Goal: Find specific page/section: Find specific page/section

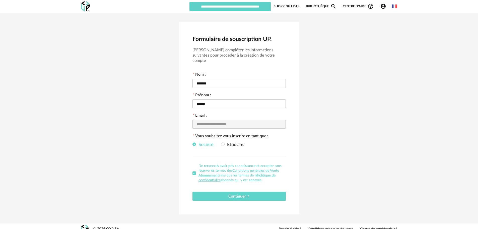
scroll to position [1, 0]
click at [252, 191] on button "Continuer" at bounding box center [238, 195] width 93 height 9
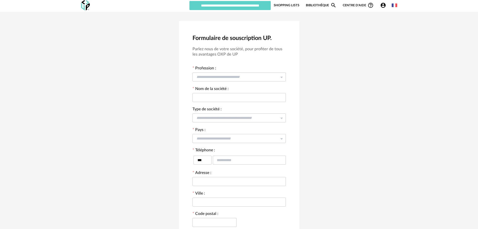
scroll to position [0, 0]
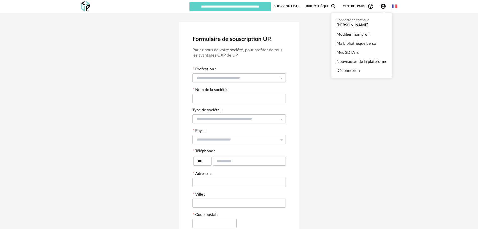
click at [382, 6] on icon "Account Circle icon" at bounding box center [383, 6] width 5 height 5
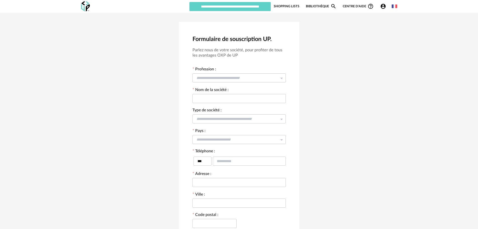
click at [290, 5] on link "Shopping Lists" at bounding box center [287, 7] width 26 height 10
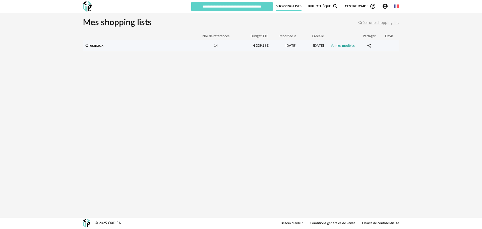
click at [99, 47] on link "Oresmaux" at bounding box center [94, 45] width 18 height 4
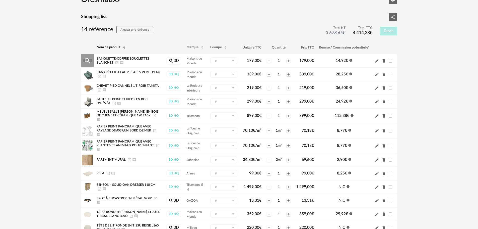
scroll to position [25, 0]
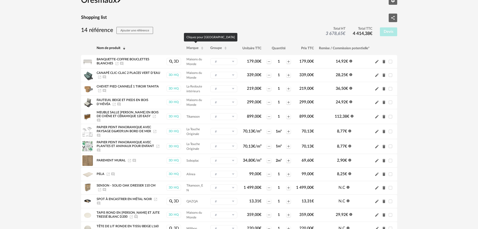
click at [193, 47] on span "Marque" at bounding box center [192, 48] width 12 height 4
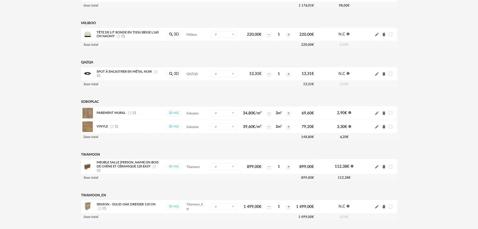
scroll to position [276, 0]
